Goal: Task Accomplishment & Management: Manage account settings

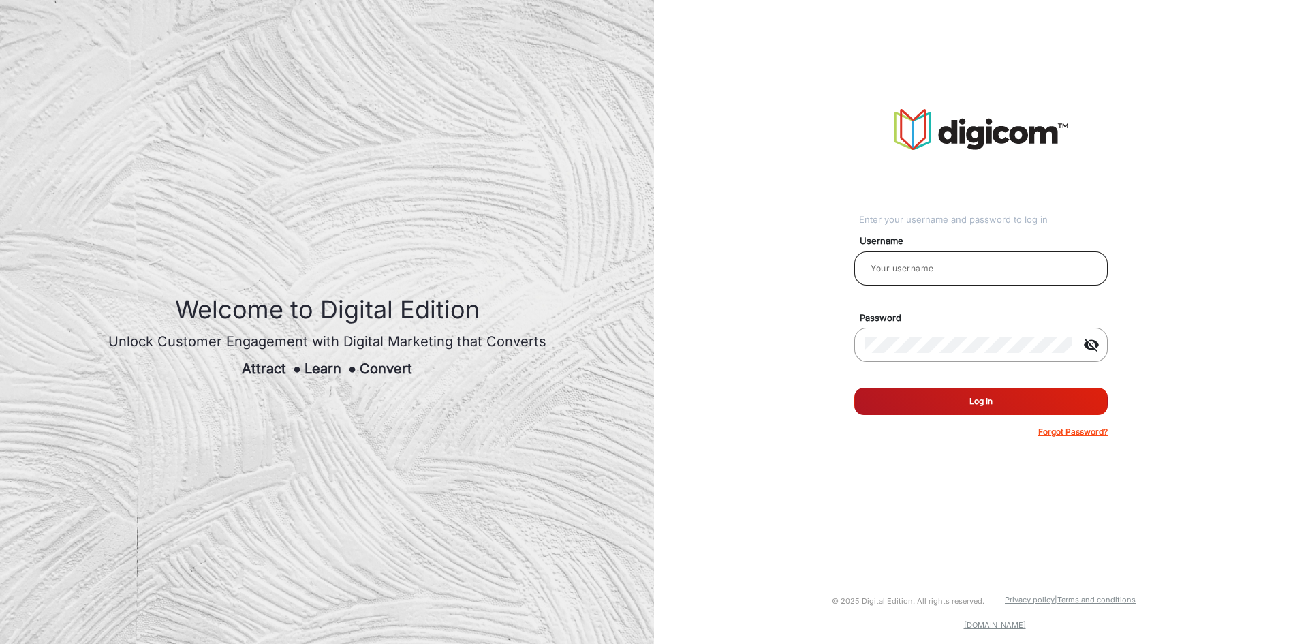
click at [942, 260] on input "email" at bounding box center [981, 268] width 232 height 16
click at [943, 270] on input "email" at bounding box center [981, 268] width 232 height 16
paste input "[PERSON_NAME]"
type input "[PERSON_NAME]"
drag, startPoint x: 989, startPoint y: 397, endPoint x: 916, endPoint y: 375, distance: 75.2
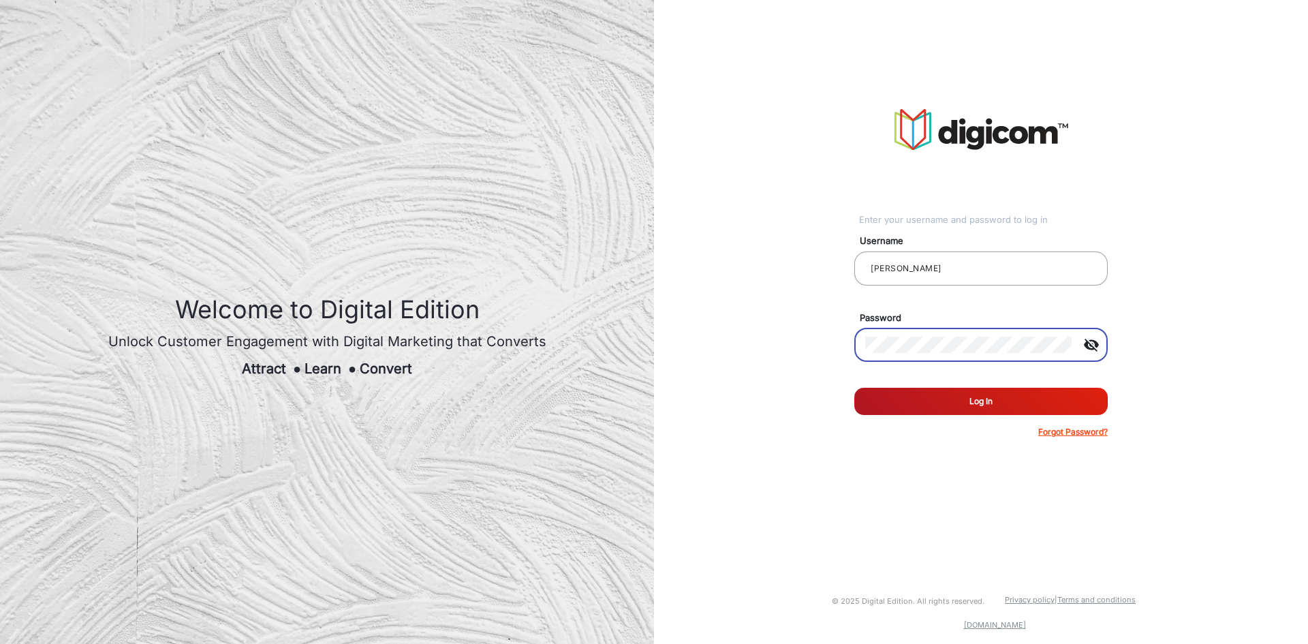
click at [987, 397] on button "Log In" at bounding box center [980, 401] width 253 height 27
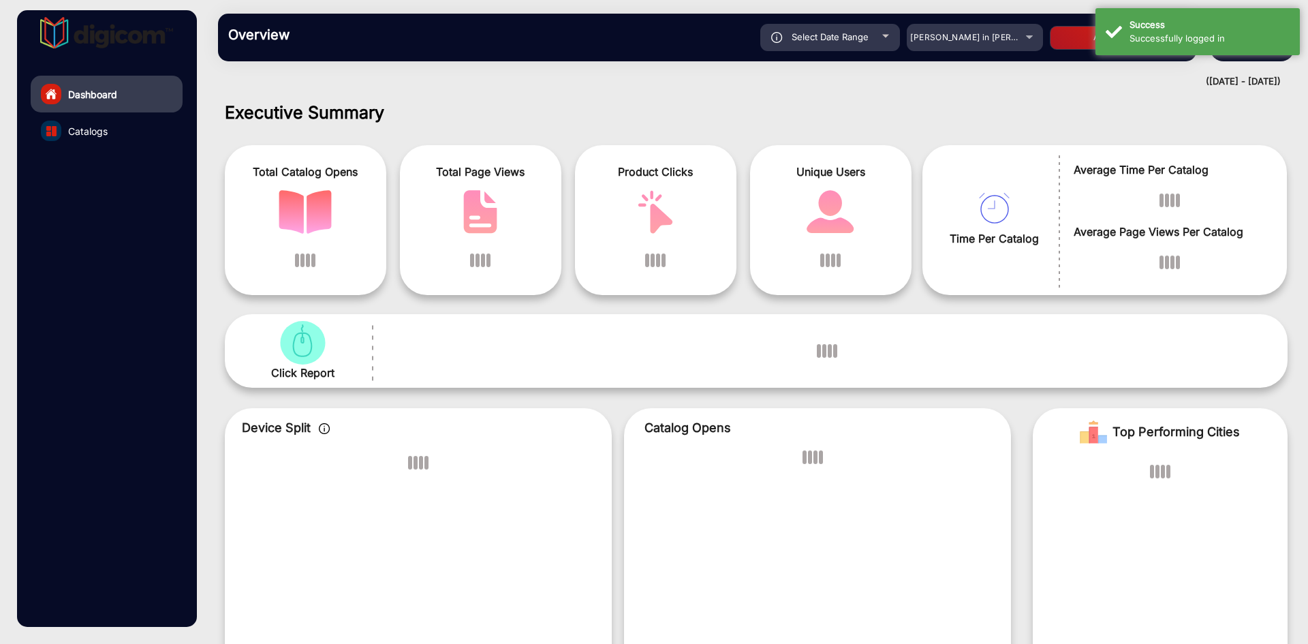
scroll to position [10, 0]
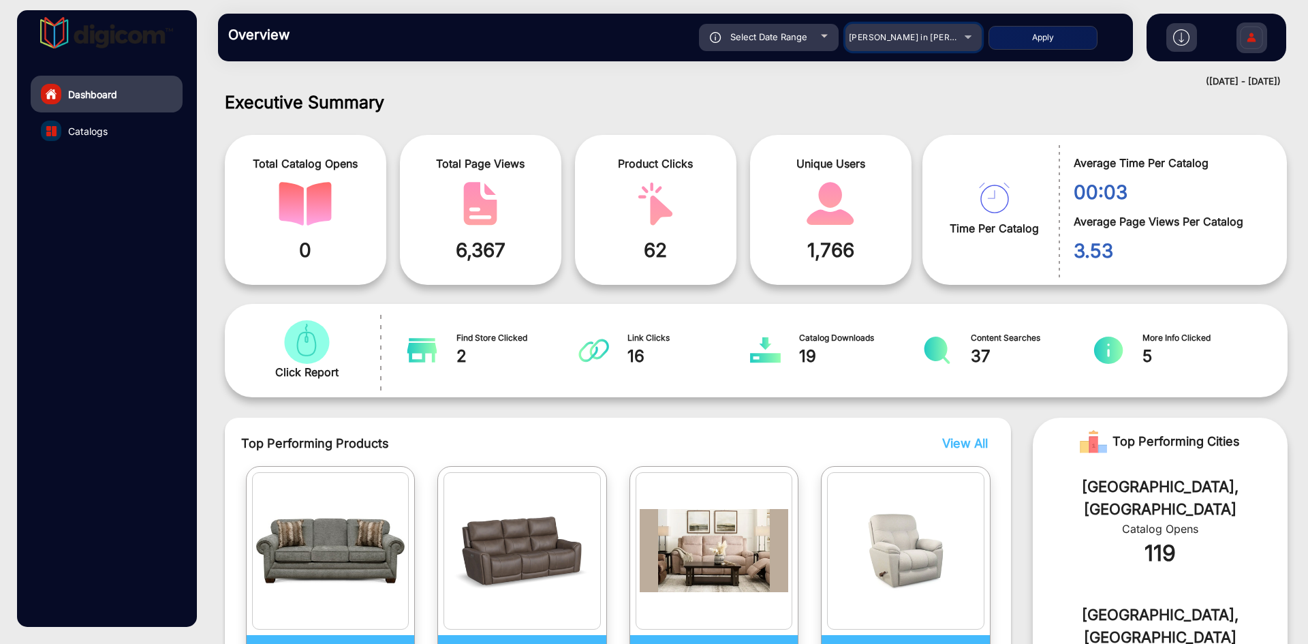
click at [972, 39] on div "[PERSON_NAME] in [PERSON_NAME]" at bounding box center [914, 37] width 136 height 16
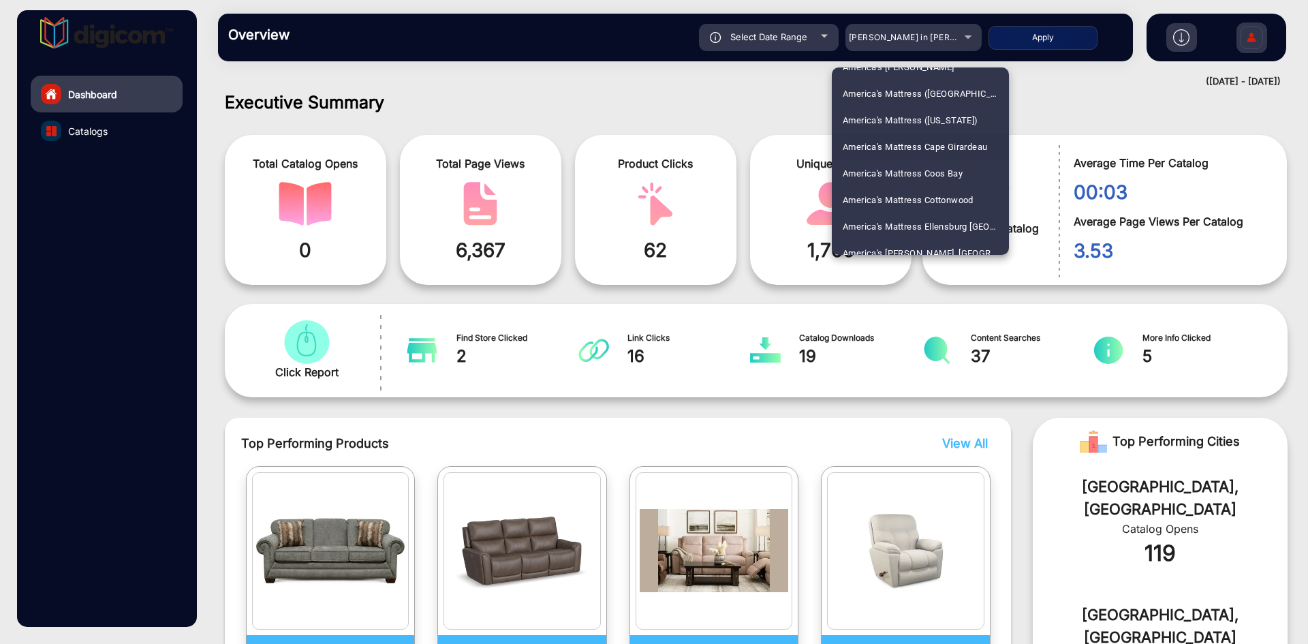
scroll to position [0, 0]
click at [732, 91] on div at bounding box center [654, 322] width 1308 height 644
